Goal: Feedback & Contribution: Submit feedback/report problem

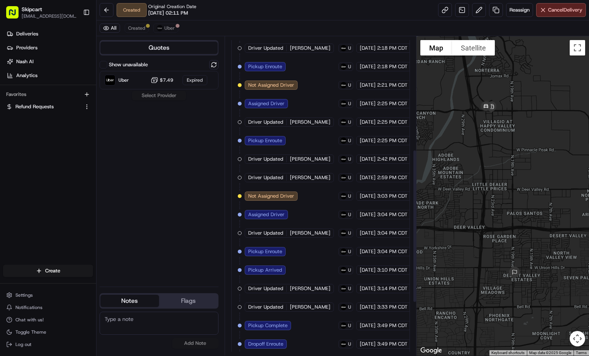
scroll to position [347, 0]
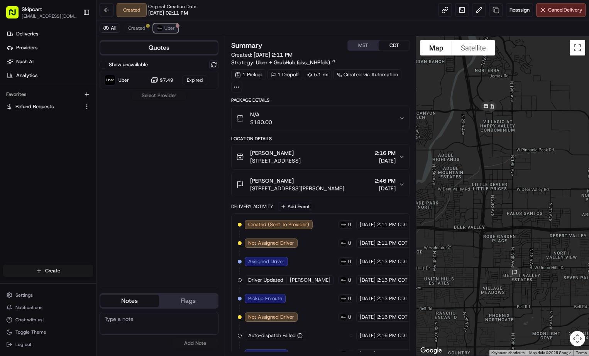
click at [159, 25] on button "Uber" at bounding box center [165, 28] width 25 height 9
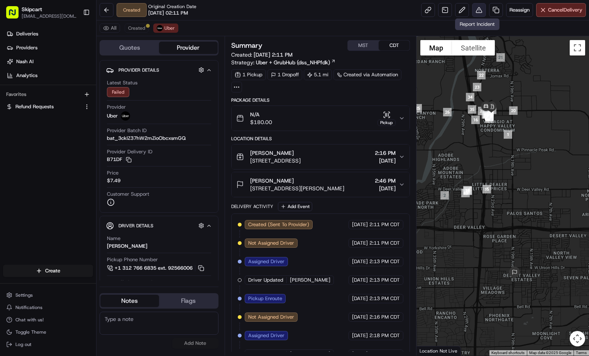
click at [477, 13] on button at bounding box center [479, 10] width 14 height 14
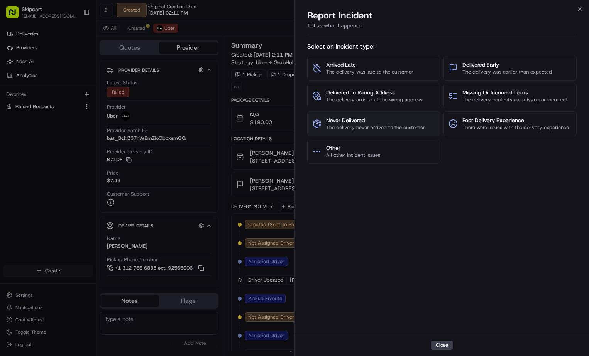
click at [364, 121] on span "Never Delivered" at bounding box center [375, 120] width 99 height 8
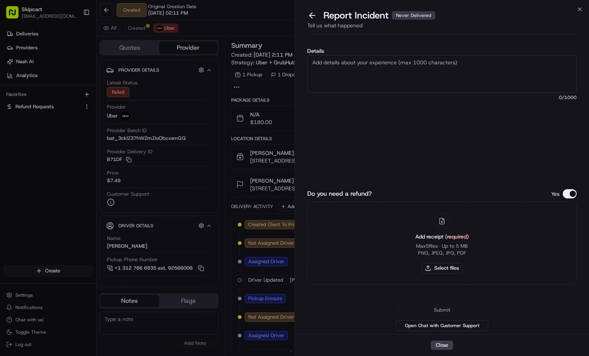
click at [399, 64] on textarea "Details" at bounding box center [441, 74] width 269 height 38
click at [447, 73] on textarea "Customer reported non-delivery," at bounding box center [441, 74] width 269 height 38
click at [446, 73] on textarea "Customer reported non-delivery," at bounding box center [441, 74] width 269 height 38
paste textarea "driver cancelled of order after receiving items, No proof of delivery or return…"
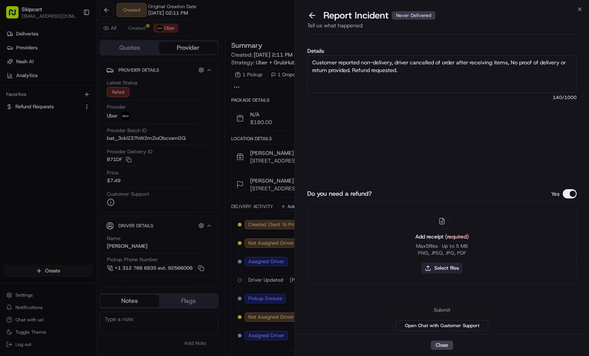
type textarea "Customer reported non-delivery, driver cancelled of order after receiving items…"
click at [441, 269] on button "Select files" at bounding box center [441, 268] width 41 height 11
type input "C:\fakepath\Screenshot 2025-08-19 161414.png"
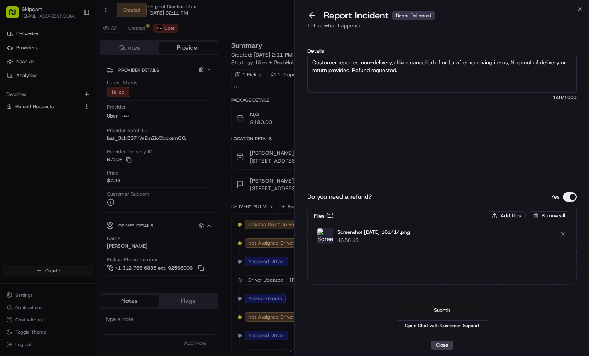
click at [442, 309] on button "Submit" at bounding box center [441, 311] width 93 height 14
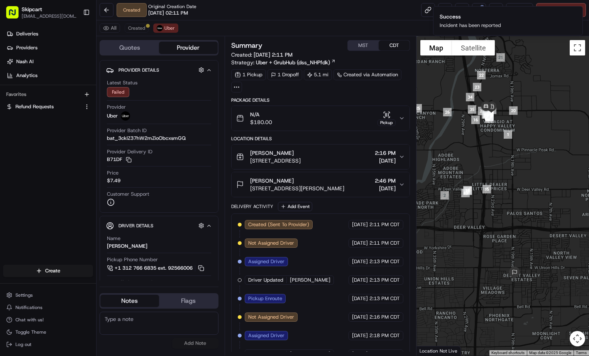
click at [329, 15] on div "Created Original Creation Date 08/19/2025 02:11 PM Reassign Cancel Delivery" at bounding box center [342, 10] width 492 height 20
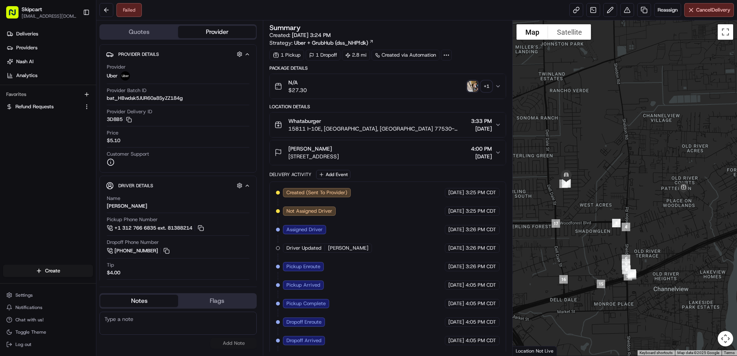
scroll to position [19, 0]
